Goal: Transaction & Acquisition: Book appointment/travel/reservation

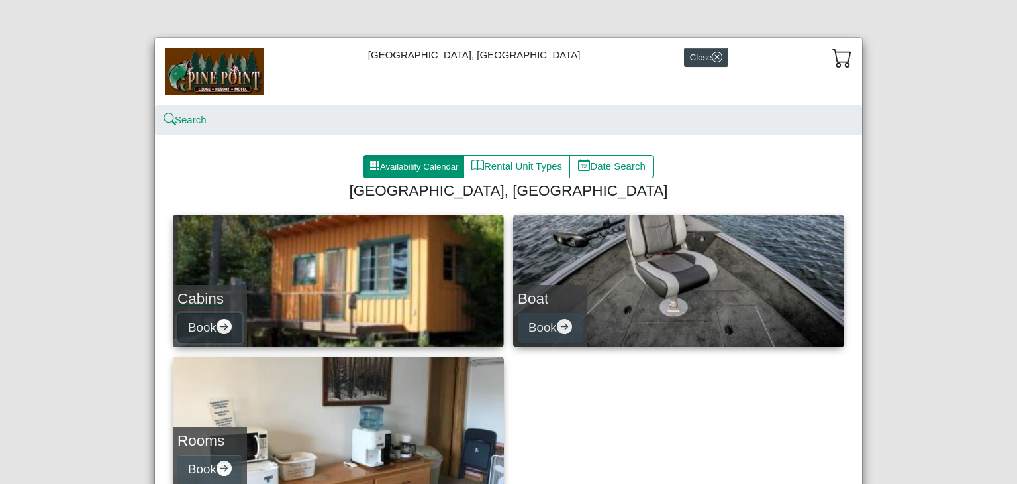
click at [186, 335] on button "Book" at bounding box center [210, 328] width 65 height 30
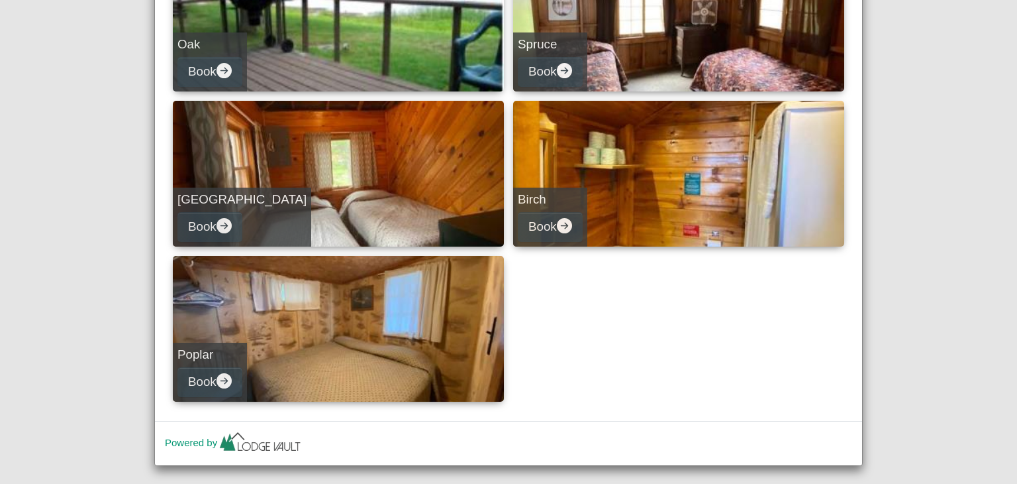
scroll to position [583, 0]
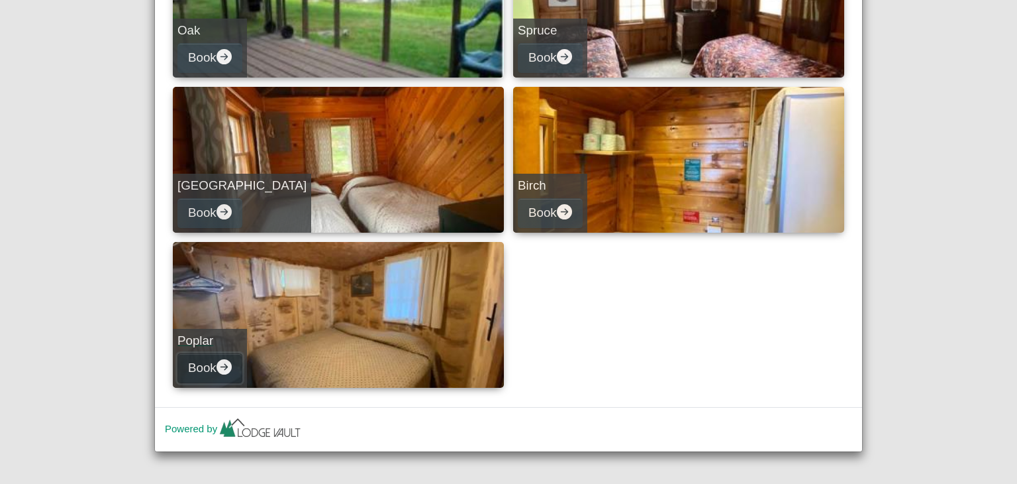
click at [219, 367] on icon "arrow right circle fill" at bounding box center [224, 366] width 15 height 15
select select "*"
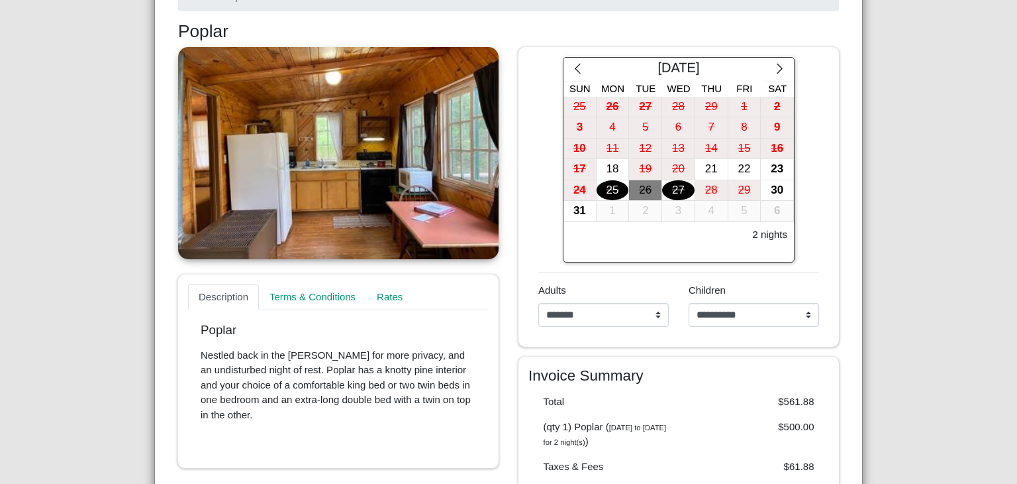
scroll to position [183, 0]
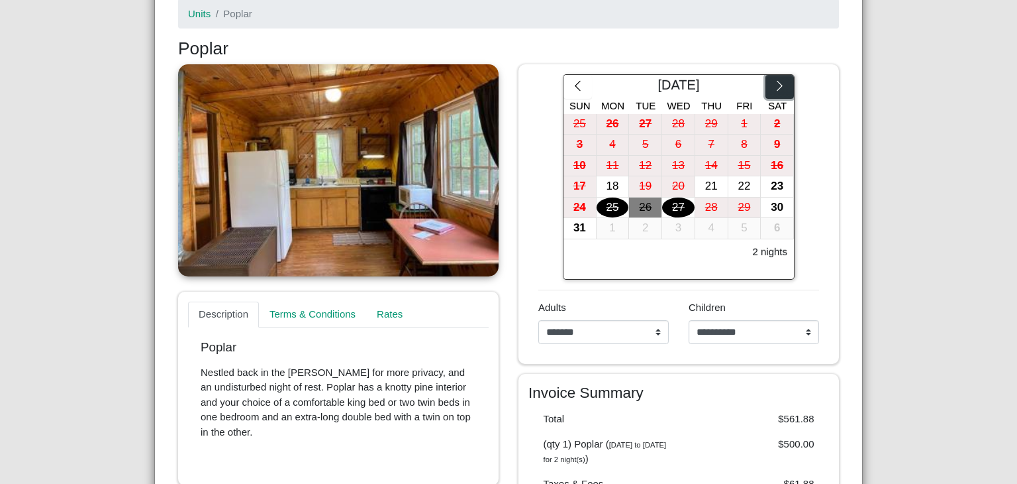
click at [774, 86] on icon "chevron right" at bounding box center [780, 85] width 13 height 13
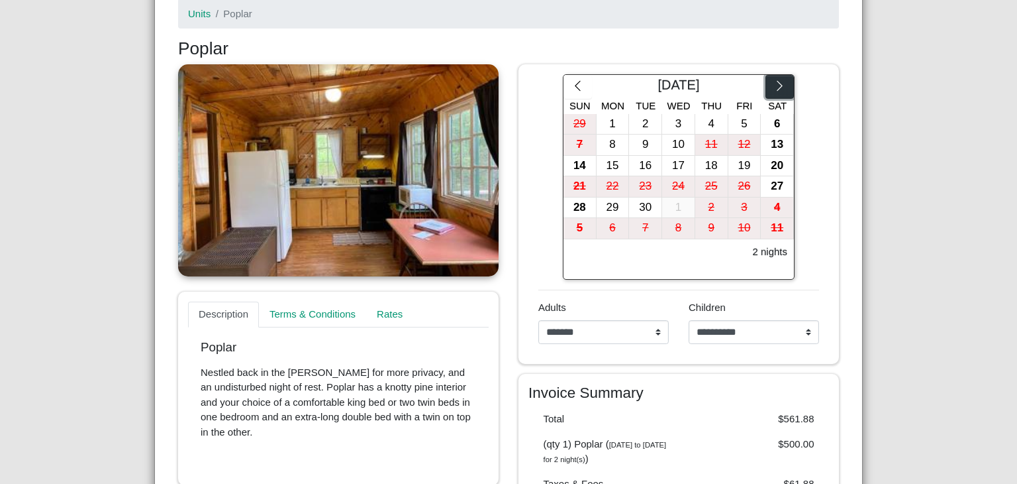
click at [774, 86] on icon "chevron right" at bounding box center [780, 85] width 13 height 13
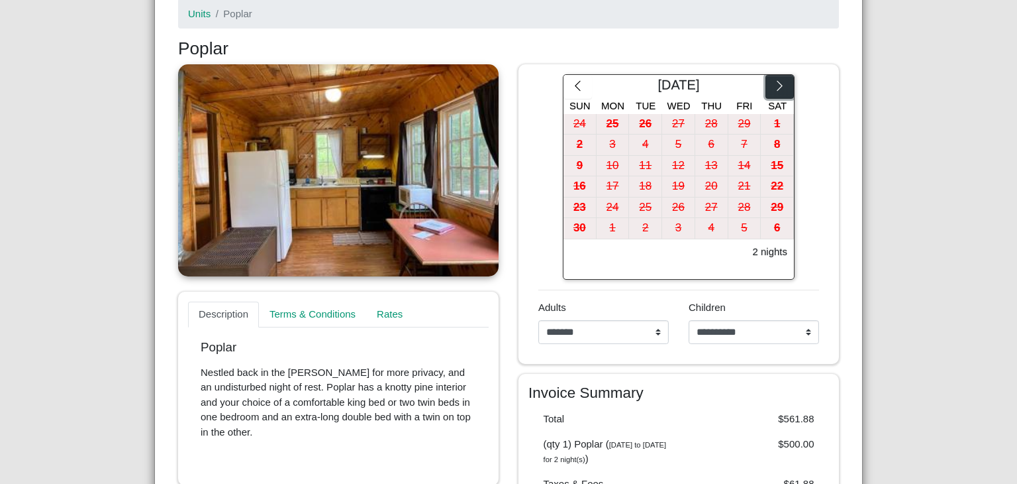
click at [774, 86] on icon "chevron right" at bounding box center [780, 85] width 13 height 13
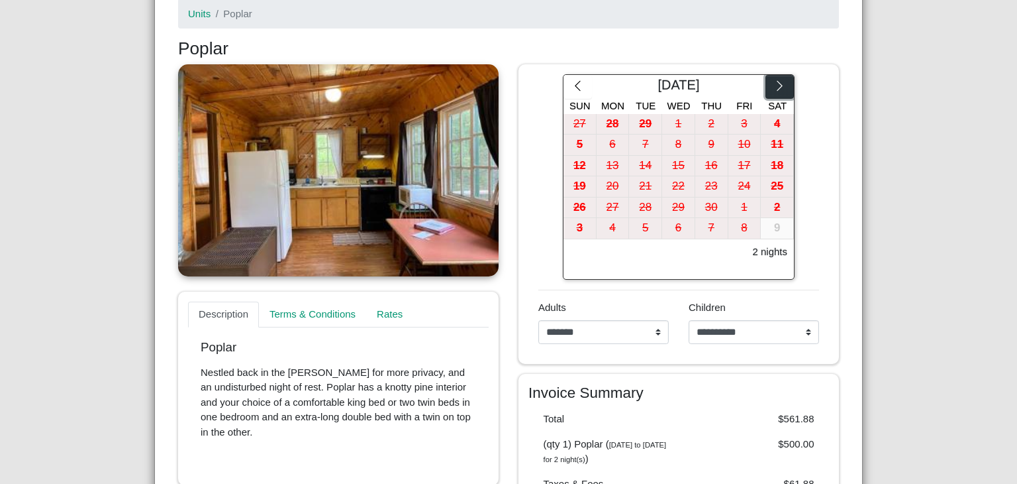
click at [774, 86] on icon "chevron right" at bounding box center [780, 85] width 13 height 13
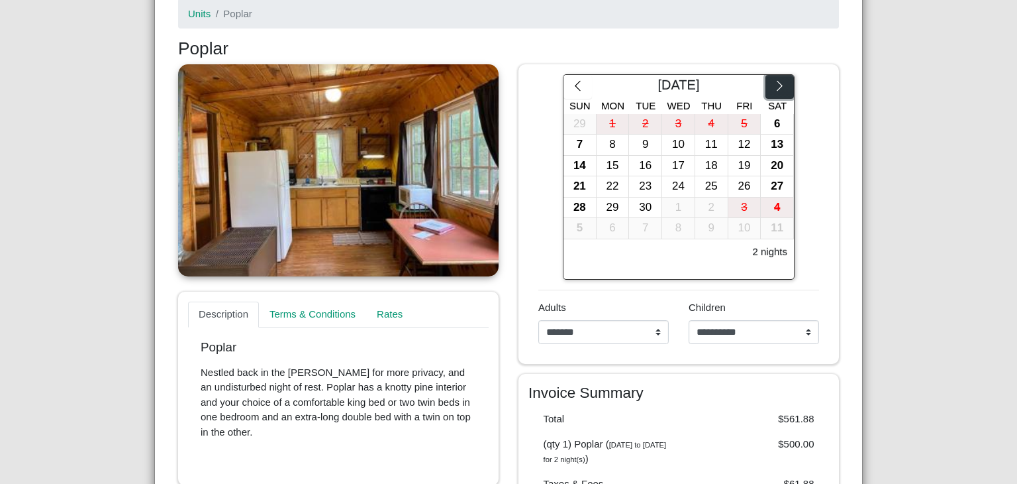
click at [774, 86] on icon "chevron right" at bounding box center [780, 85] width 13 height 13
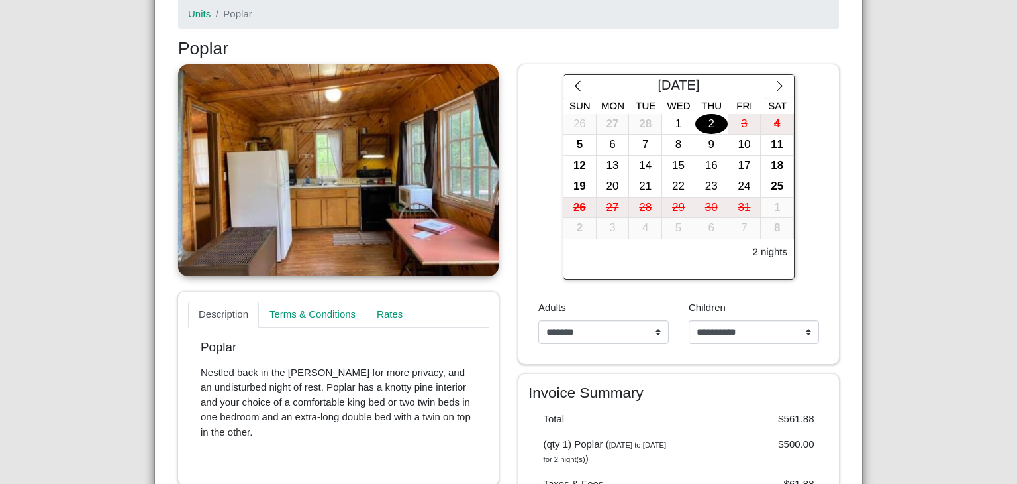
click at [705, 128] on div "2" at bounding box center [712, 124] width 32 height 21
click at [639, 143] on div "7" at bounding box center [645, 144] width 32 height 21
click at [713, 118] on div "2" at bounding box center [712, 124] width 32 height 21
click at [976, 79] on div "Pine Point Lodge, Resort & Motel Close Search Availability Calendar Rental Unit…" at bounding box center [508, 242] width 1017 height 484
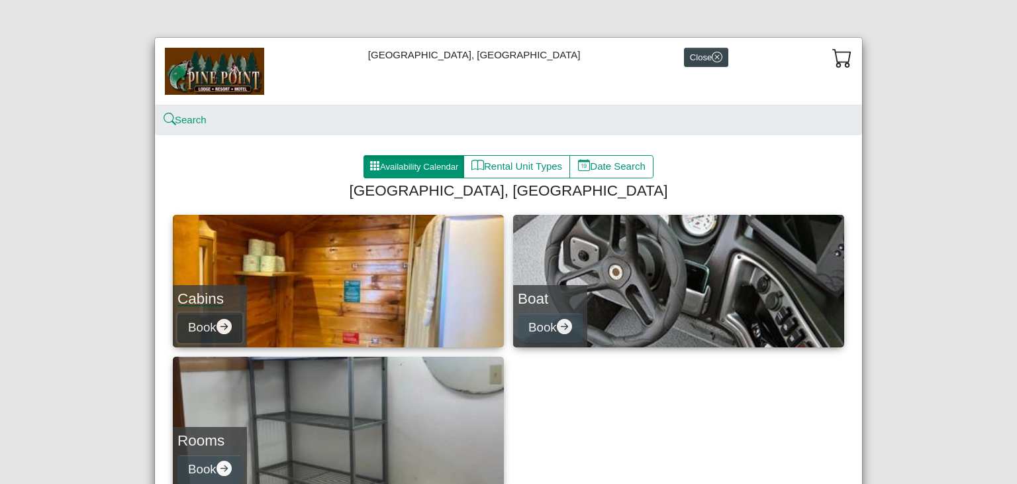
click at [201, 327] on button "Book" at bounding box center [210, 328] width 65 height 30
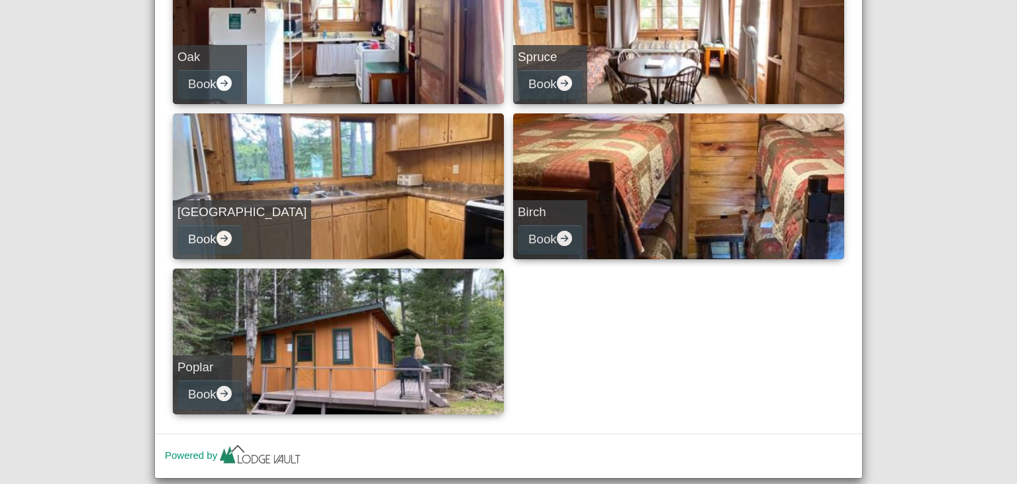
scroll to position [560, 0]
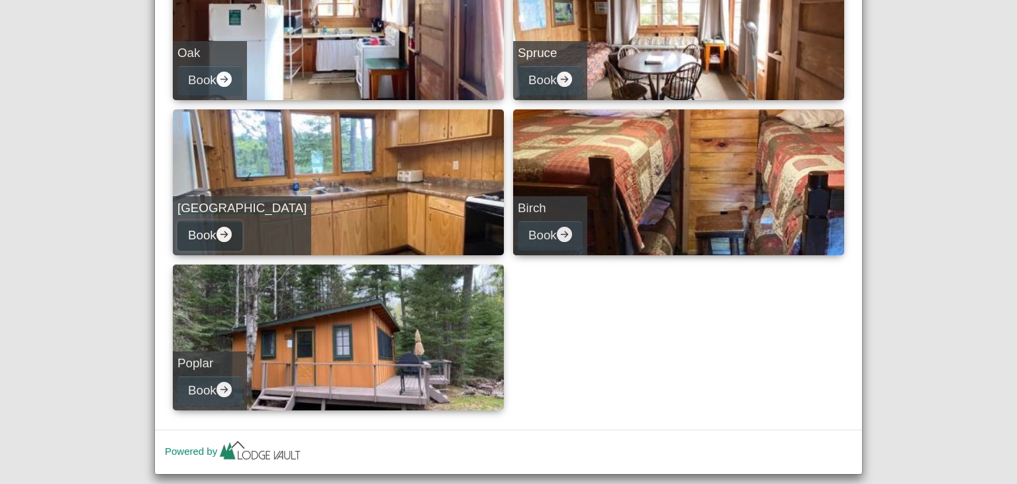
click at [217, 234] on icon "arrow right circle fill" at bounding box center [224, 234] width 15 height 15
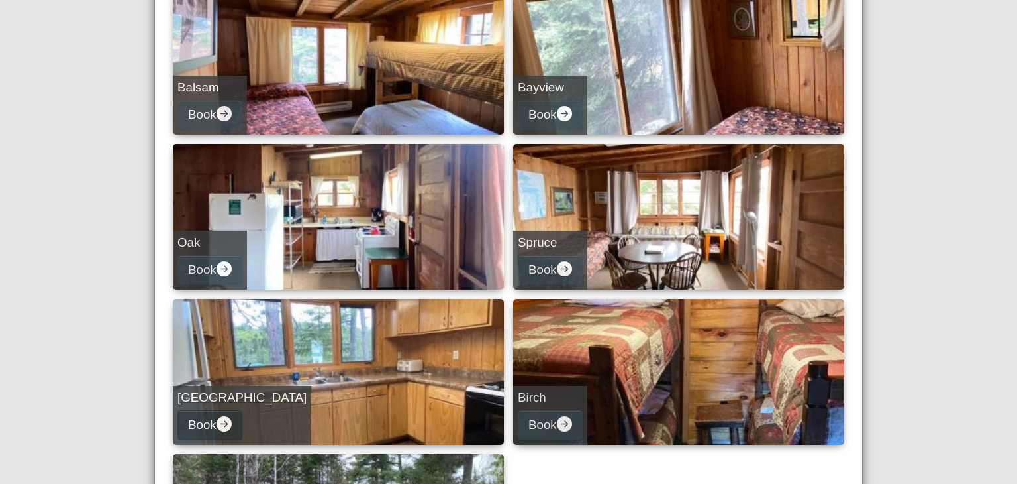
select select "*"
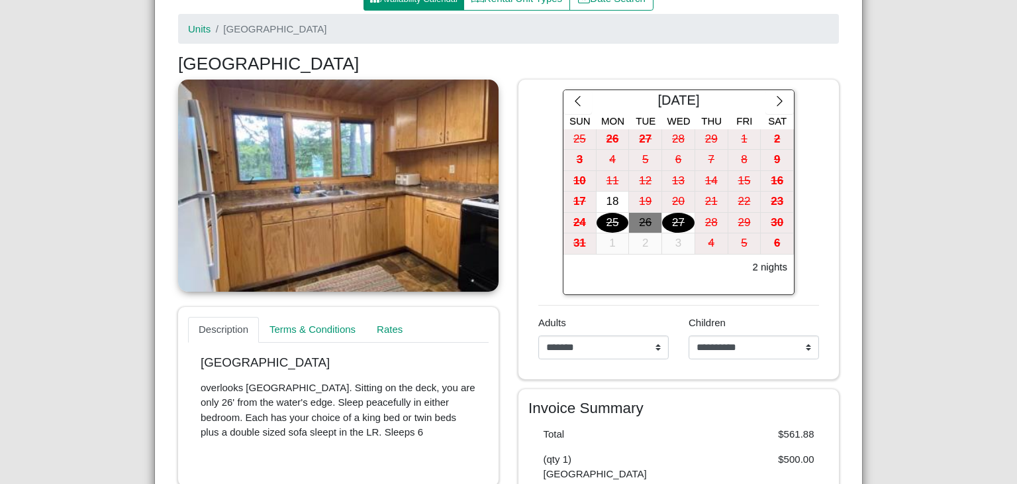
scroll to position [162, 0]
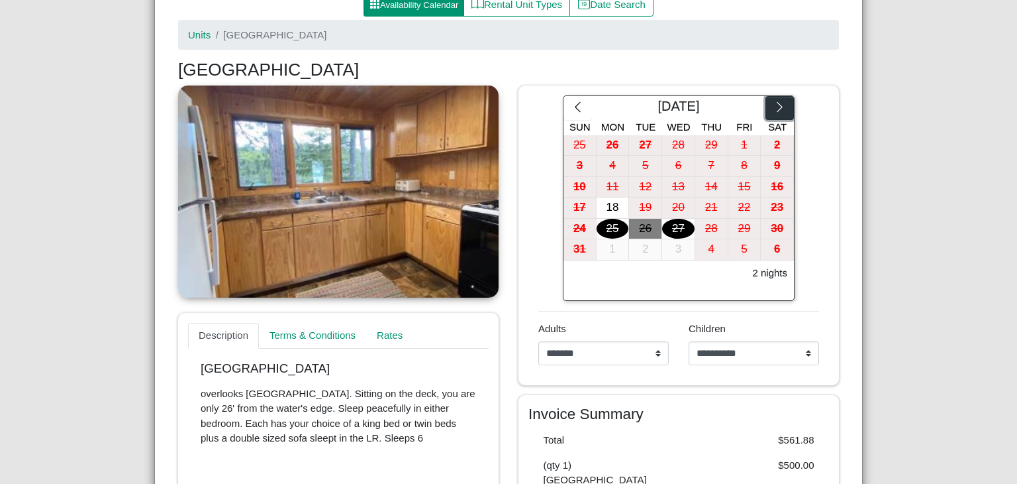
click at [778, 105] on icon "chevron right" at bounding box center [780, 107] width 13 height 13
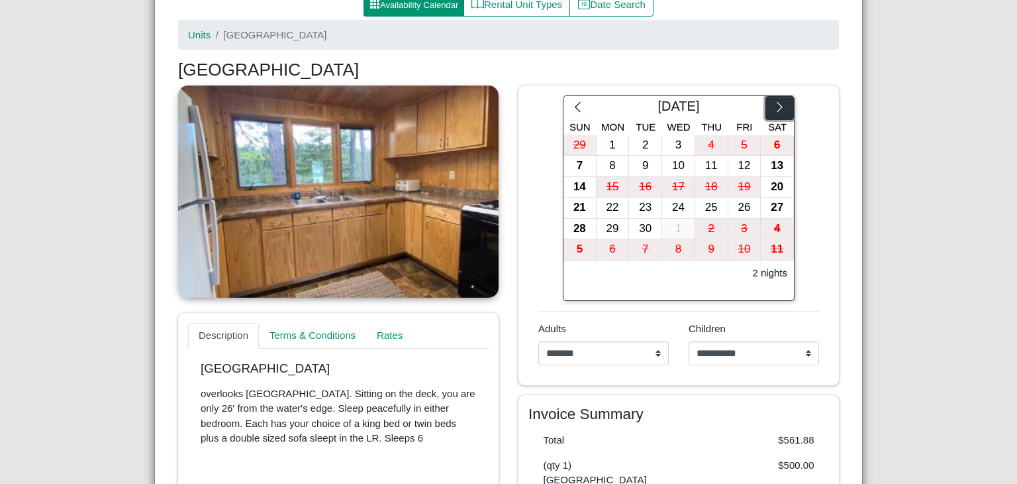
click at [778, 105] on icon "chevron right" at bounding box center [780, 107] width 13 height 13
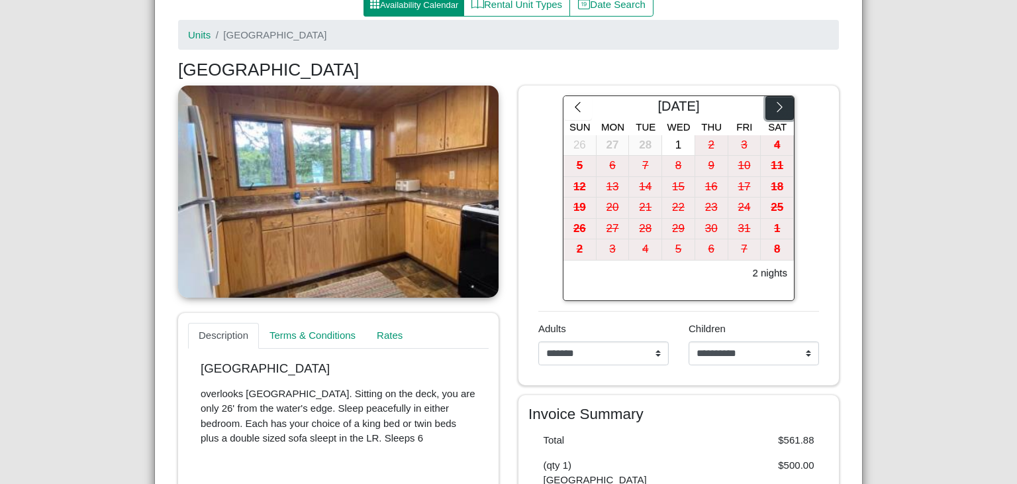
click at [778, 105] on icon "chevron right" at bounding box center [780, 107] width 13 height 13
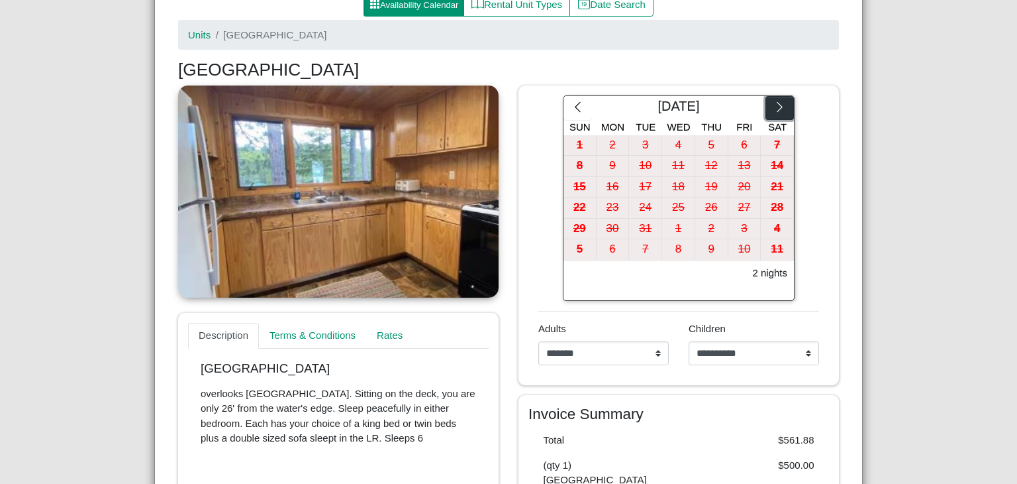
click at [778, 105] on icon "chevron right" at bounding box center [780, 107] width 13 height 13
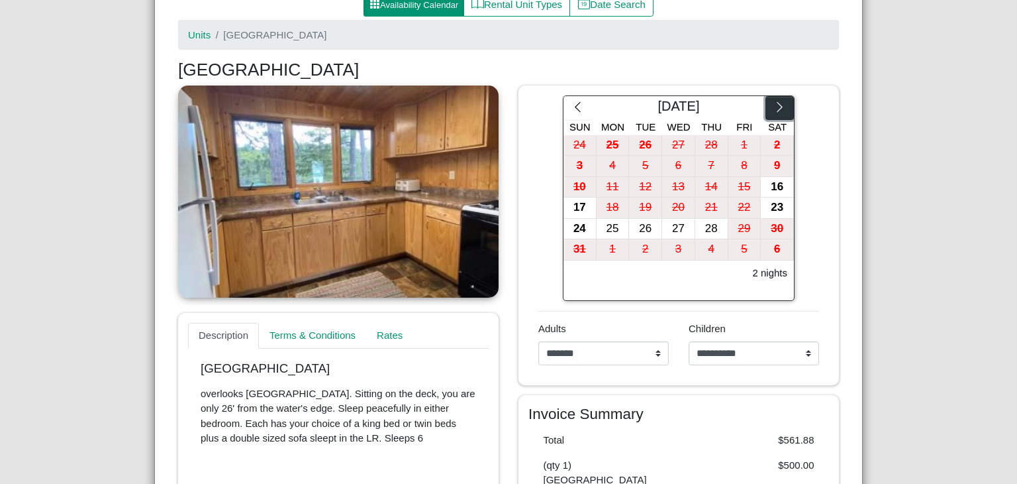
click at [778, 105] on icon "chevron right" at bounding box center [780, 107] width 13 height 13
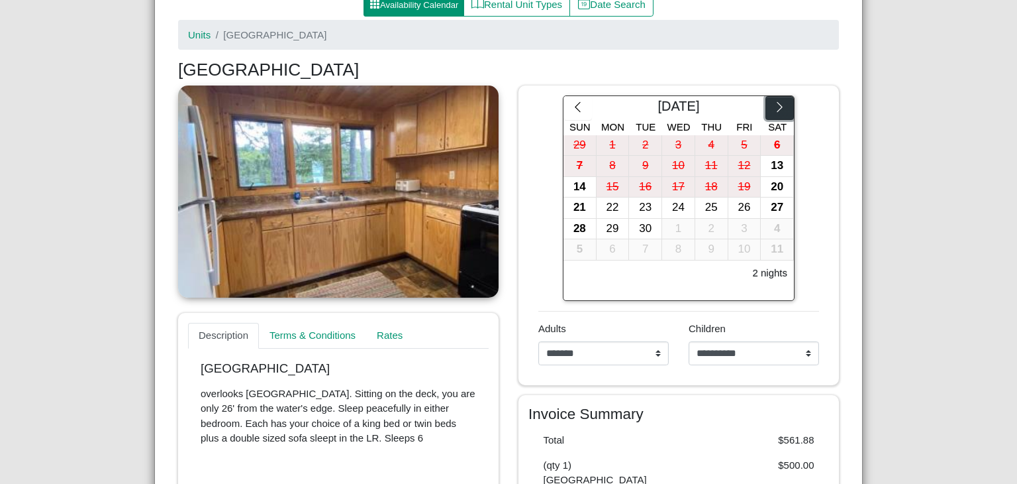
click at [778, 105] on icon "chevron right" at bounding box center [780, 107] width 13 height 13
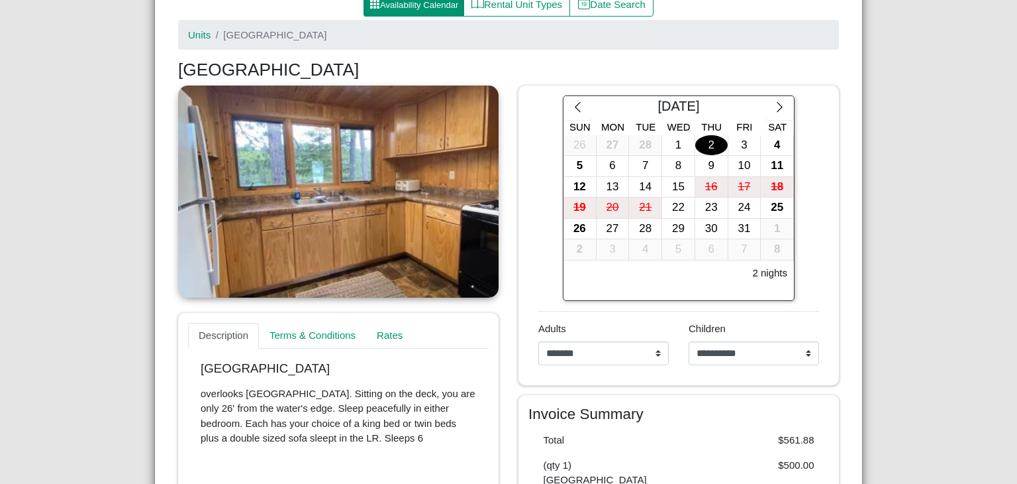
click at [709, 144] on div "2" at bounding box center [712, 145] width 32 height 21
click at [638, 161] on div "7" at bounding box center [645, 166] width 32 height 21
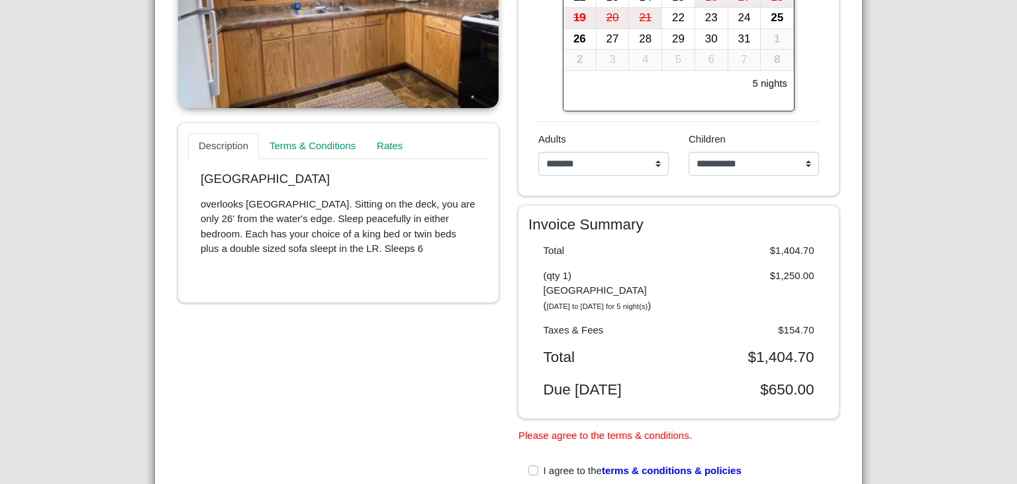
scroll to position [350, 0]
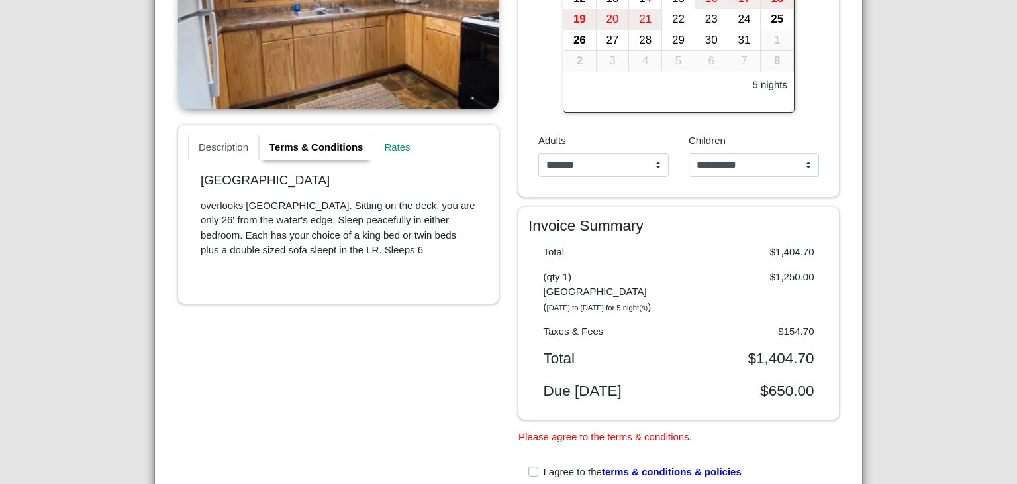
click at [305, 146] on link "Terms & Conditions" at bounding box center [316, 147] width 115 height 26
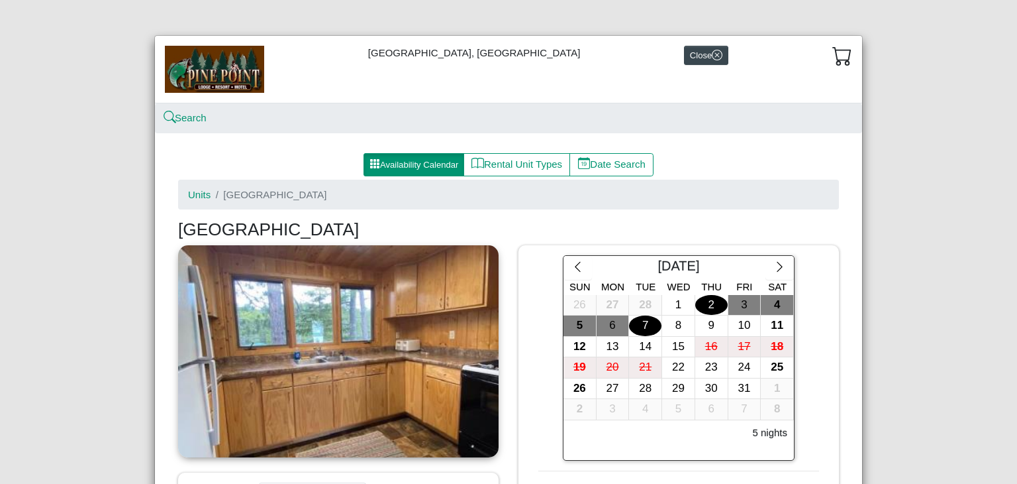
scroll to position [0, 0]
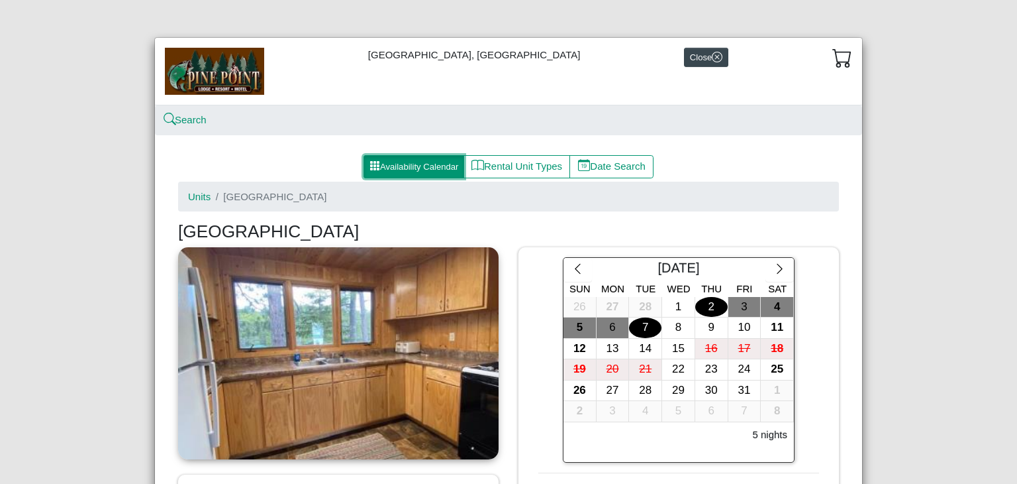
click at [429, 172] on button "Availability Calendar" at bounding box center [414, 167] width 101 height 24
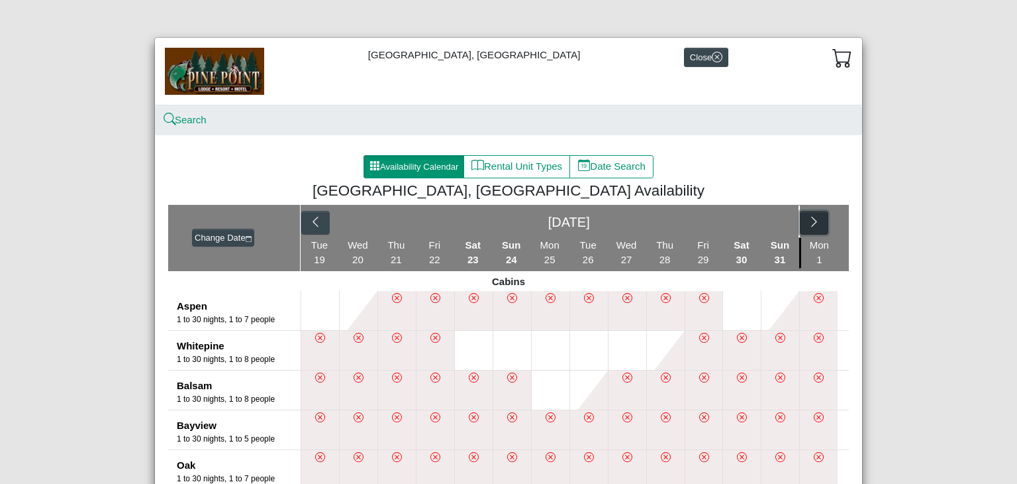
click at [809, 219] on icon "chevron right" at bounding box center [814, 221] width 13 height 13
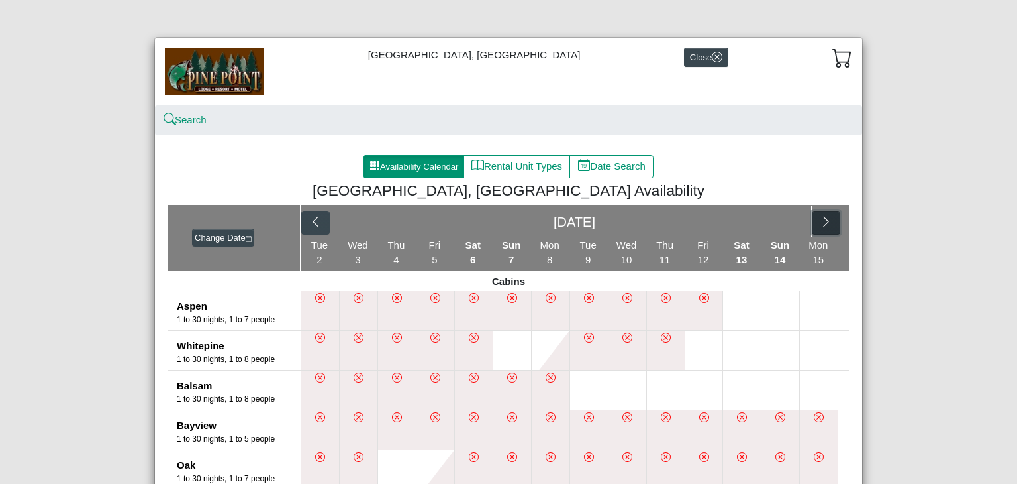
click at [812, 219] on button "button" at bounding box center [826, 223] width 28 height 24
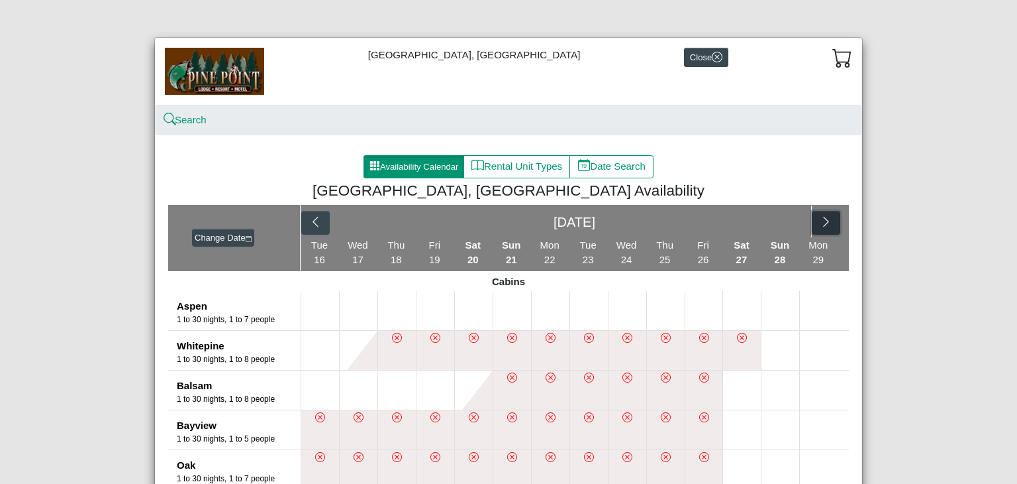
click at [812, 219] on button "button" at bounding box center [826, 223] width 28 height 24
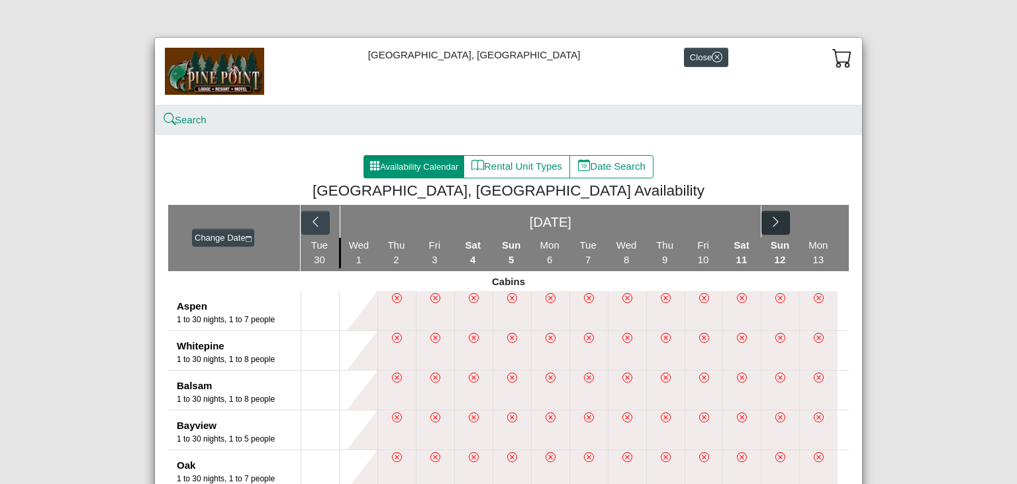
click at [809, 219] on div "[DATE]" at bounding box center [575, 221] width 548 height 33
click at [762, 222] on button "button" at bounding box center [776, 223] width 28 height 24
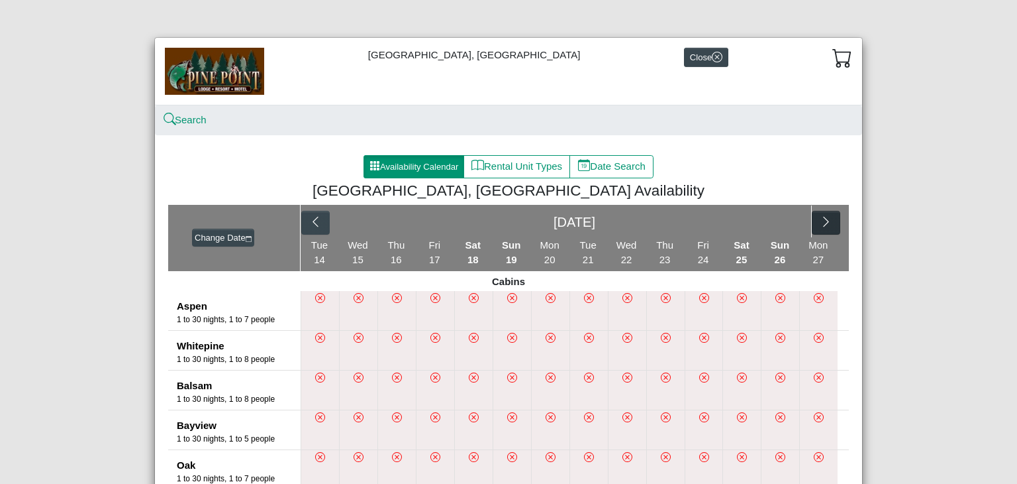
click at [760, 222] on div "[DATE]" at bounding box center [575, 221] width 474 height 32
click at [820, 219] on icon "chevron right" at bounding box center [826, 221] width 13 height 13
click at [731, 221] on icon "chevron right" at bounding box center [737, 221] width 13 height 13
click at [822, 222] on icon "chevron right" at bounding box center [826, 221] width 13 height 13
click at [735, 224] on icon "chevron right" at bounding box center [737, 222] width 5 height 10
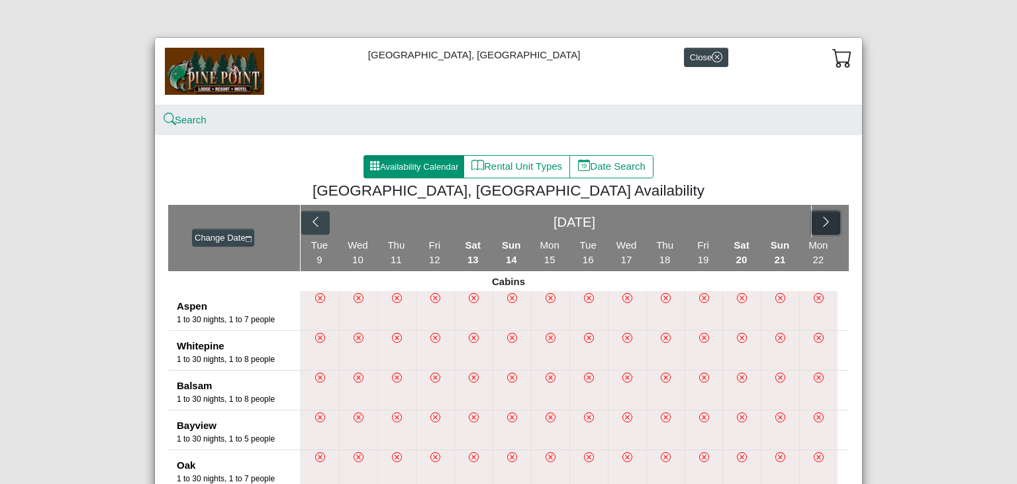
click at [820, 226] on icon "chevron right" at bounding box center [826, 221] width 13 height 13
click at [731, 223] on icon "chevron right" at bounding box center [737, 221] width 13 height 13
click at [820, 219] on icon "chevron right" at bounding box center [826, 221] width 13 height 13
click at [770, 221] on icon "chevron right" at bounding box center [776, 221] width 13 height 13
click at [824, 220] on icon "chevron right" at bounding box center [826, 221] width 13 height 13
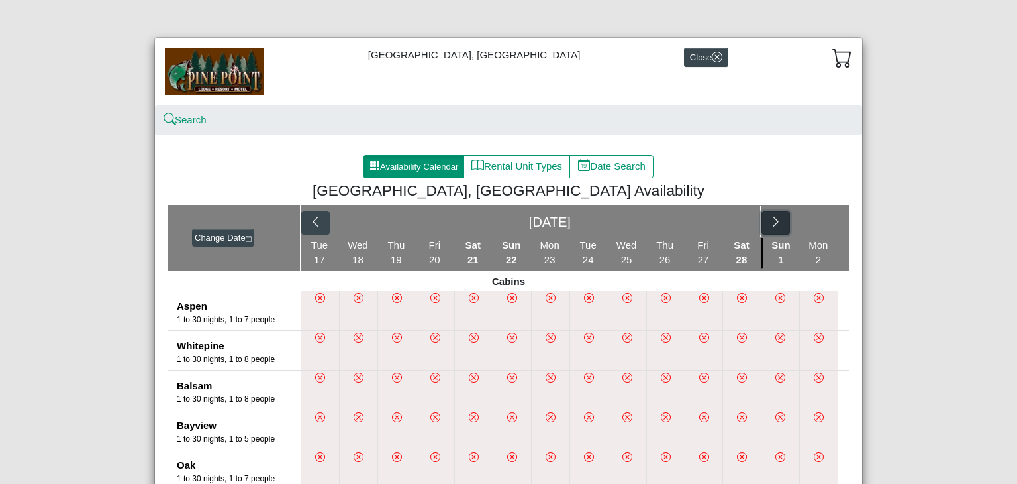
click at [771, 226] on icon "chevron right" at bounding box center [776, 221] width 13 height 13
click at [820, 222] on icon "chevron right" at bounding box center [826, 221] width 13 height 13
click at [814, 221] on button "button" at bounding box center [826, 223] width 28 height 24
click at [246, 236] on icon "calendar" at bounding box center [249, 239] width 7 height 7
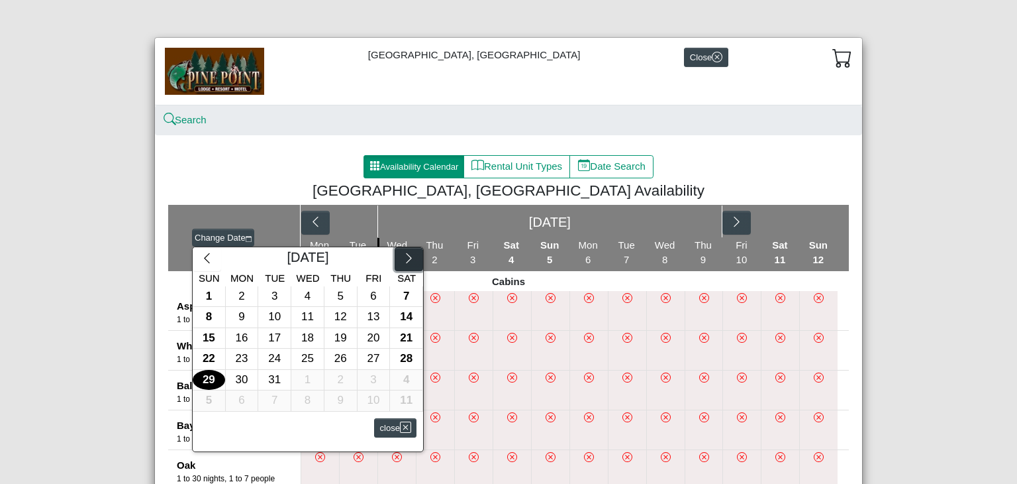
click at [406, 251] on button "button" at bounding box center [409, 259] width 28 height 24
click at [328, 295] on div "2" at bounding box center [341, 296] width 32 height 21
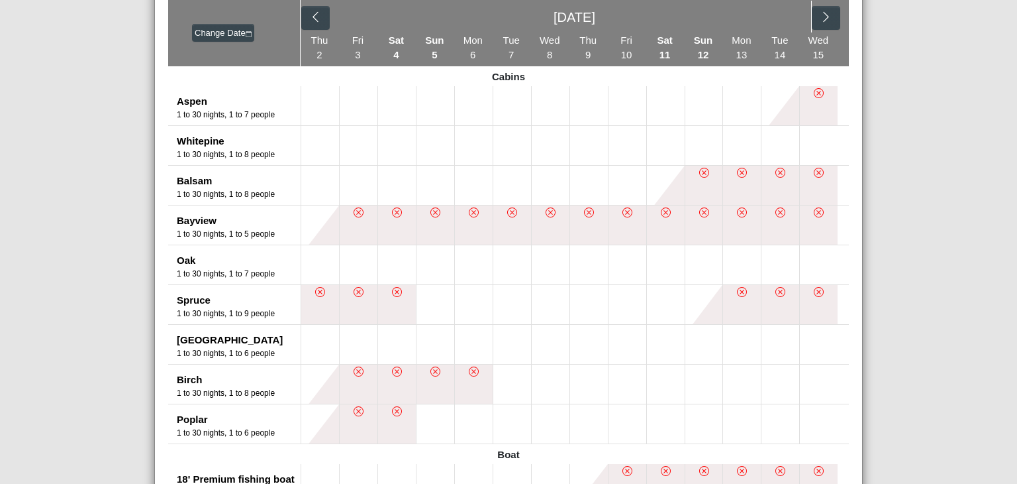
scroll to position [223, 0]
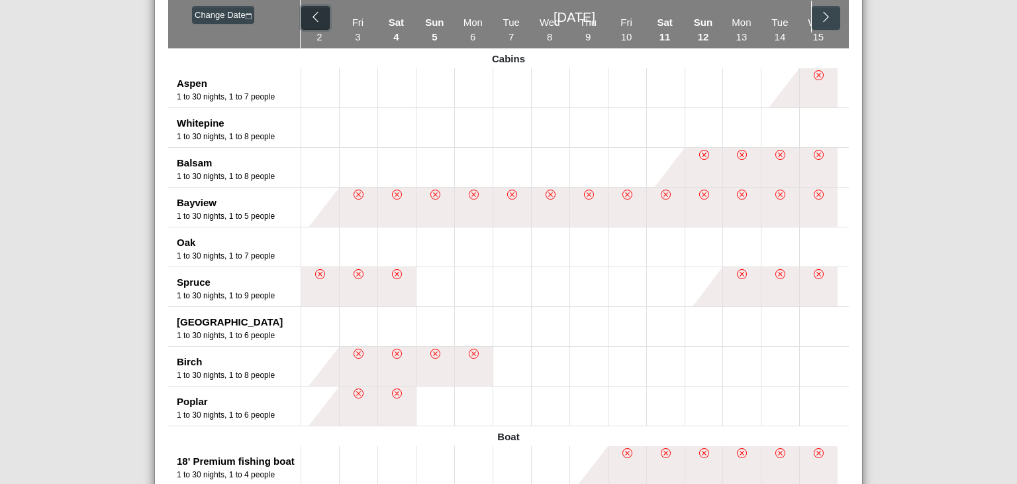
click at [309, 15] on icon "chevron left" at bounding box center [315, 17] width 13 height 13
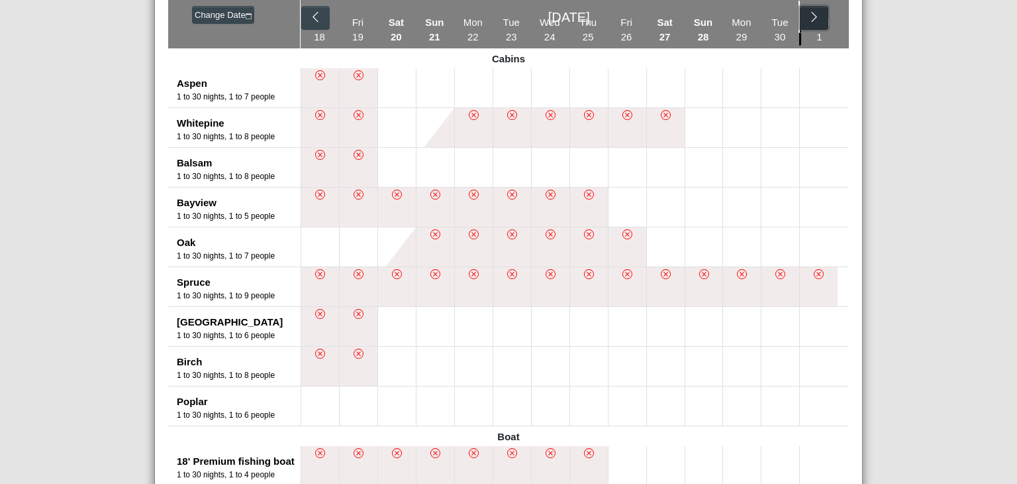
click at [811, 14] on icon "chevron right" at bounding box center [814, 17] width 13 height 13
